Goal: Task Accomplishment & Management: Use online tool/utility

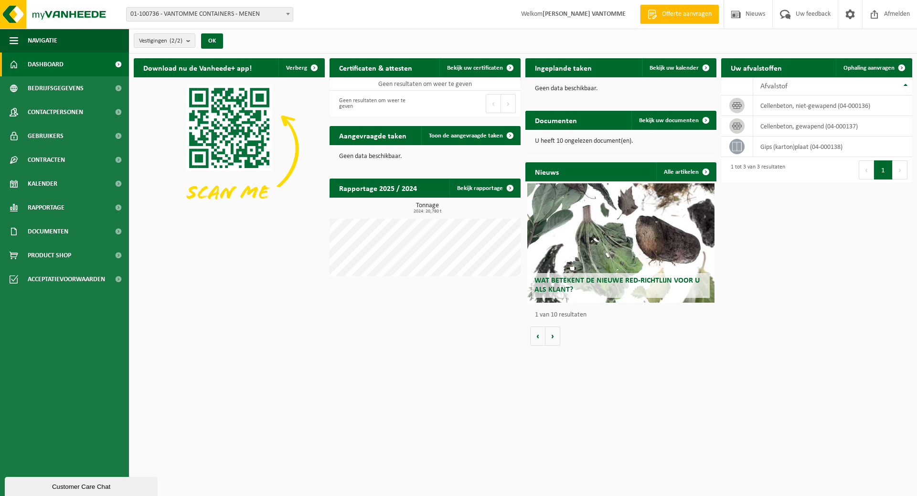
click at [280, 15] on span "01-100736 - VANTOMME CONTAINERS - MENEN" at bounding box center [210, 14] width 166 height 13
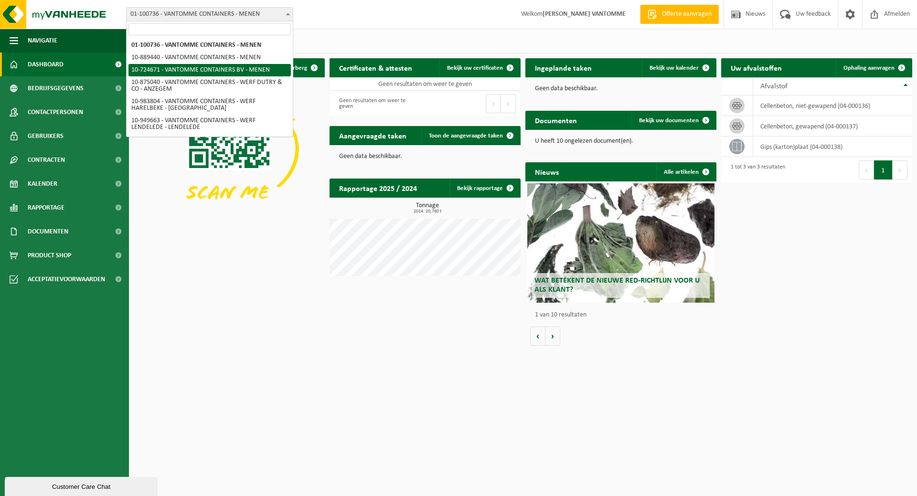
select select "33527"
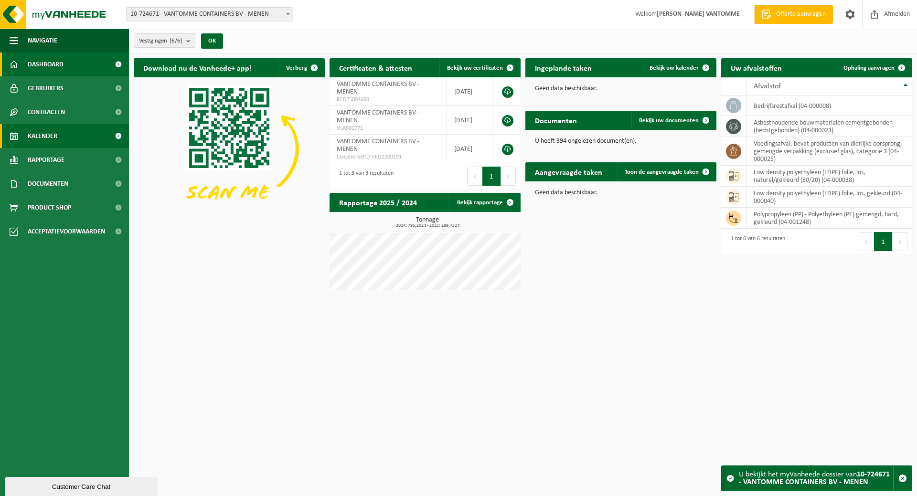
click at [59, 135] on link "Kalender" at bounding box center [64, 136] width 129 height 24
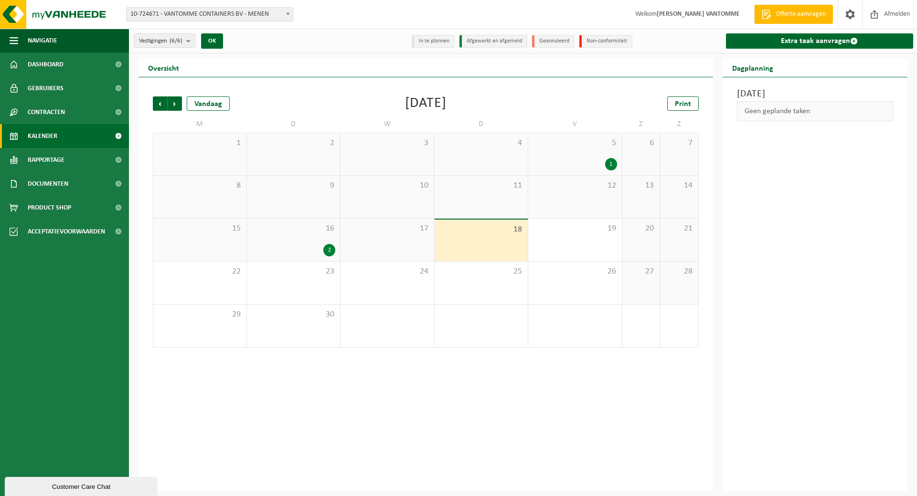
click at [269, 12] on span "10-724671 - VANTOMME CONTAINERS BV - MENEN" at bounding box center [210, 14] width 166 height 13
click at [267, 14] on span "10-724671 - VANTOMME CONTAINERS BV - MENEN" at bounding box center [210, 14] width 166 height 13
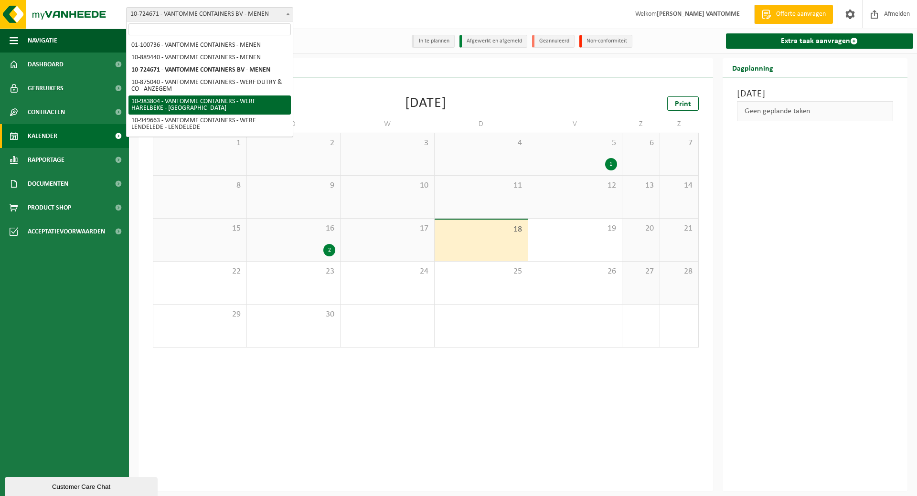
scroll to position [37, 0]
select select "171743"
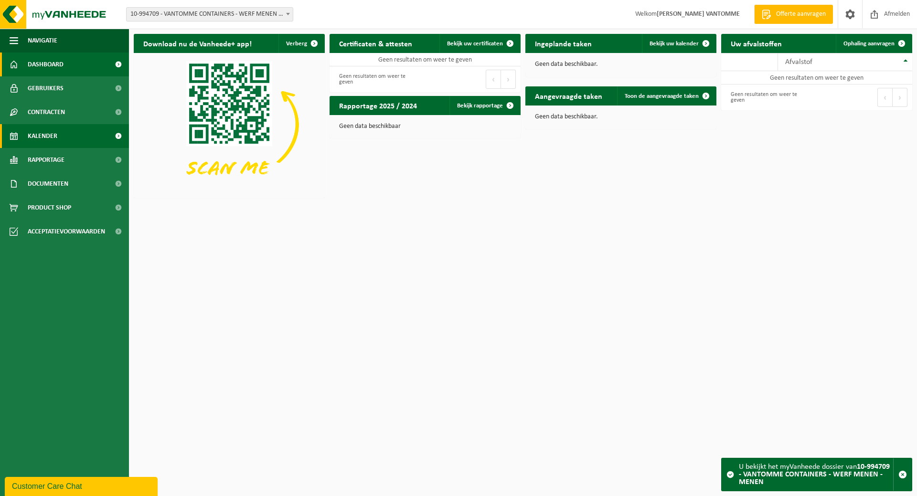
click at [44, 136] on span "Kalender" at bounding box center [43, 136] width 30 height 24
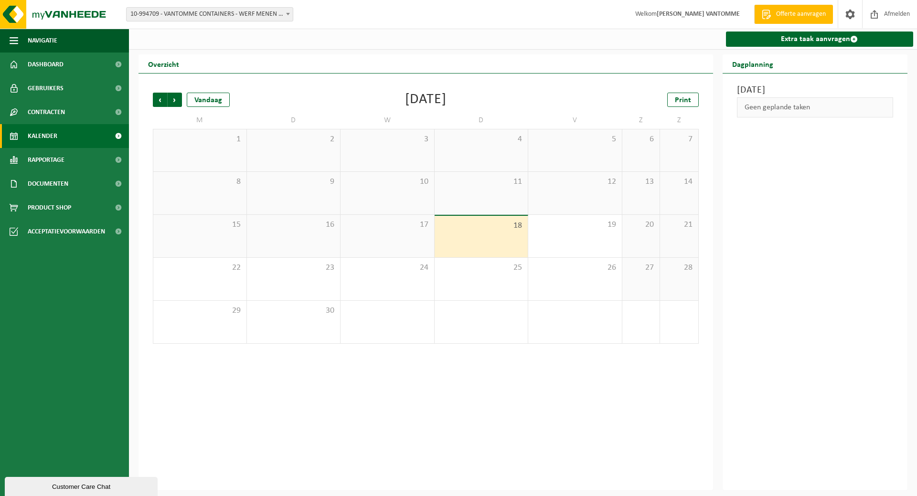
click at [479, 231] on span "18" at bounding box center [481, 226] width 84 height 11
click at [499, 227] on span "18" at bounding box center [481, 226] width 84 height 11
click at [793, 42] on link "Extra taak aanvragen" at bounding box center [820, 39] width 188 height 15
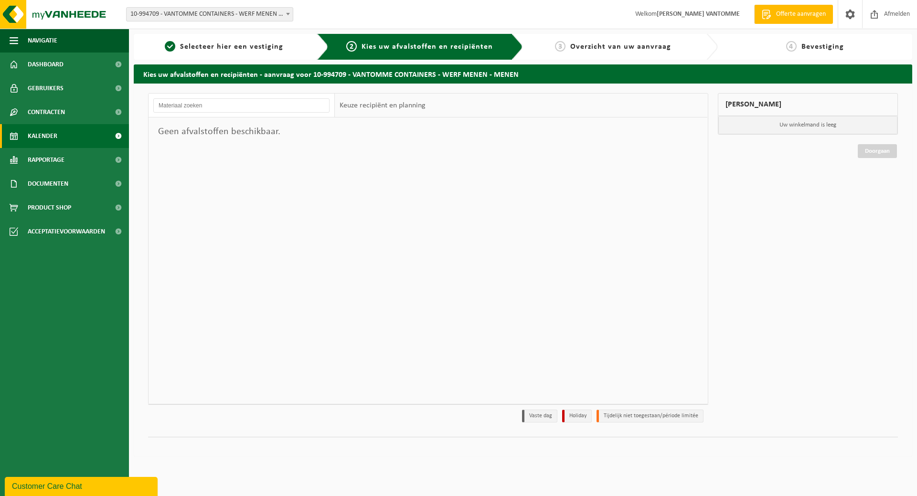
click at [56, 130] on span "Kalender" at bounding box center [43, 136] width 30 height 24
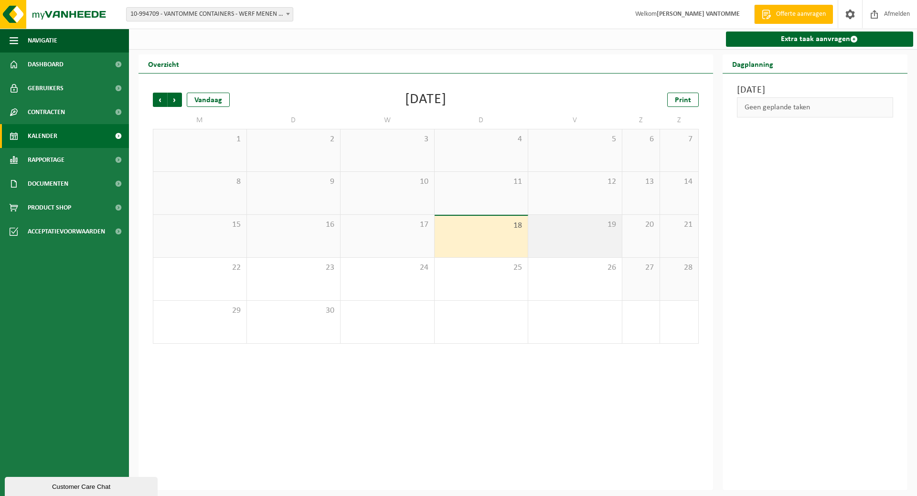
click at [559, 236] on div "19" at bounding box center [575, 236] width 94 height 42
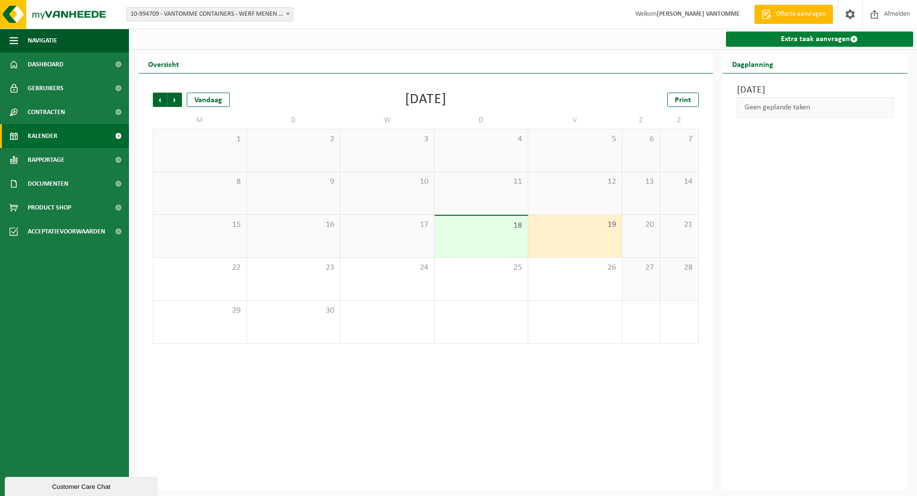
click at [803, 40] on link "Extra taak aanvragen" at bounding box center [820, 39] width 188 height 15
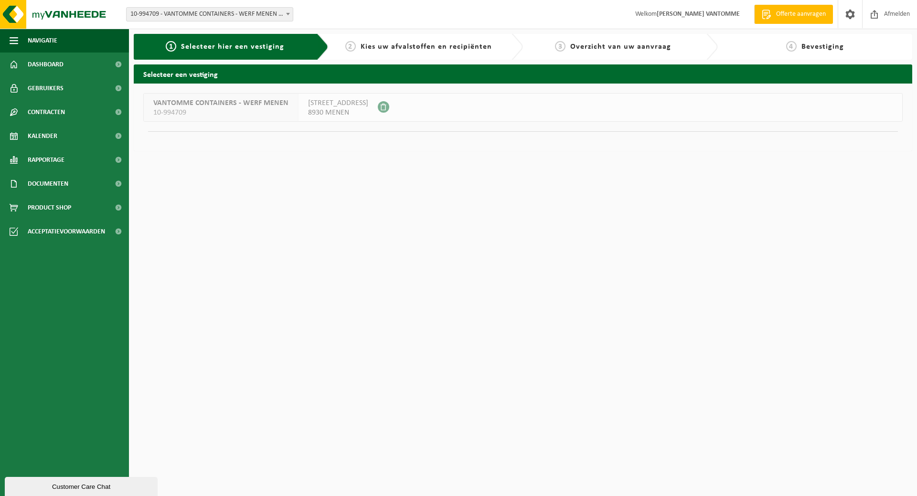
click at [291, 105] on div "VANTOMME CONTAINERS - WERF MENEN 10-994709" at bounding box center [221, 108] width 155 height 28
click at [344, 112] on span "8930 MENEN" at bounding box center [338, 113] width 60 height 10
